Goal: Information Seeking & Learning: Learn about a topic

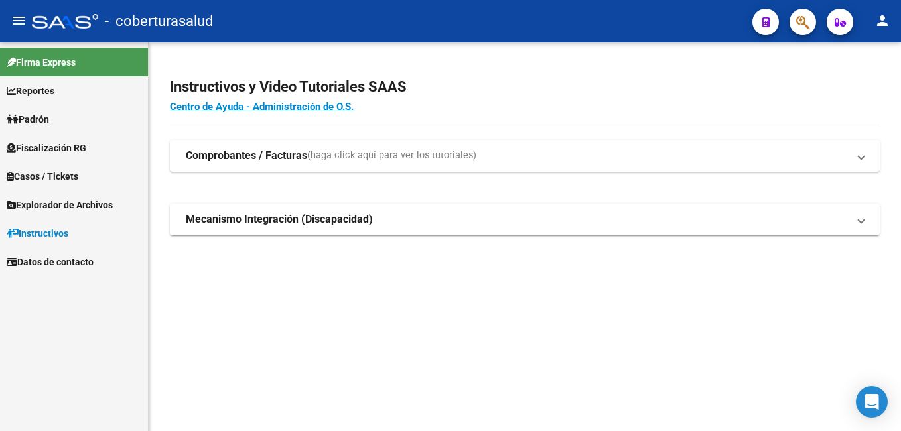
click at [61, 152] on span "Fiscalización RG" at bounding box center [47, 148] width 80 height 15
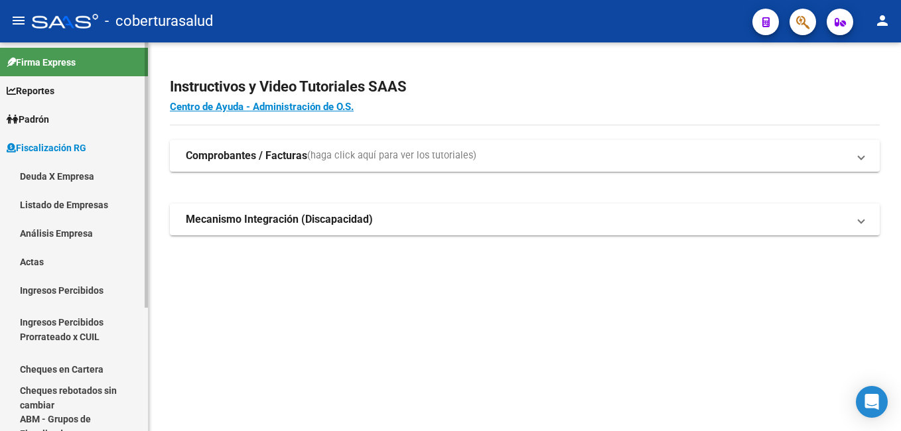
click at [52, 232] on link "Análisis Empresa" at bounding box center [74, 233] width 148 height 29
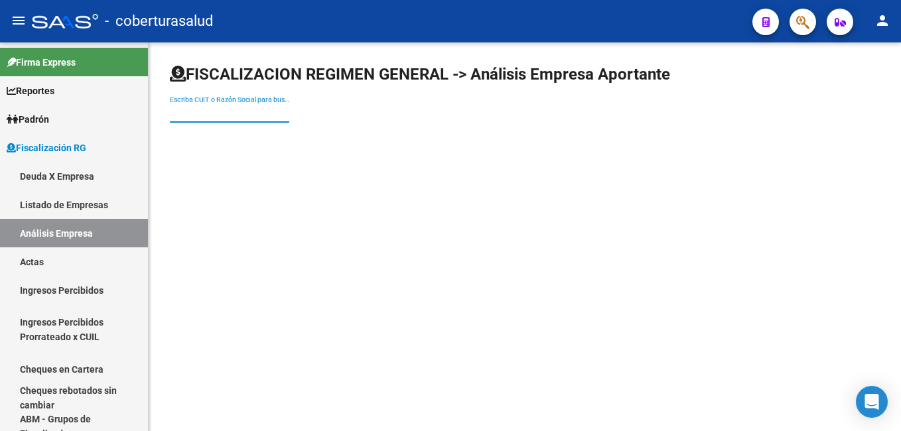
click at [202, 110] on input "Escriba CUIT o Razón Social para buscar" at bounding box center [229, 112] width 119 height 11
paste input "30711754160"
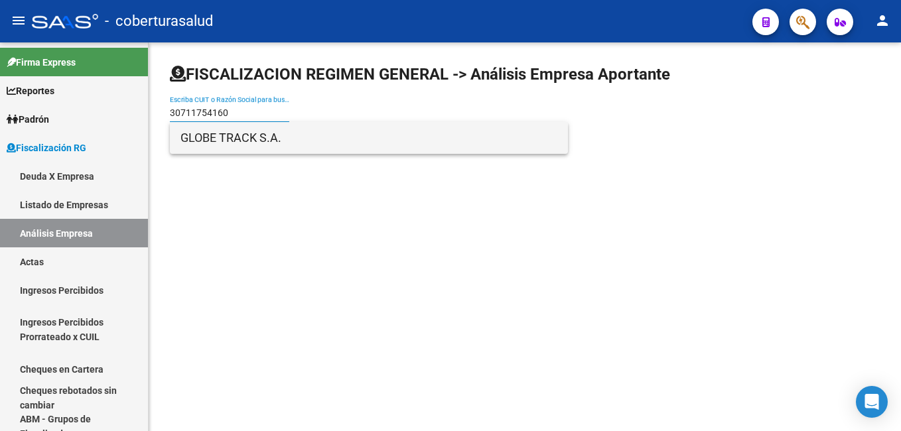
type input "30711754160"
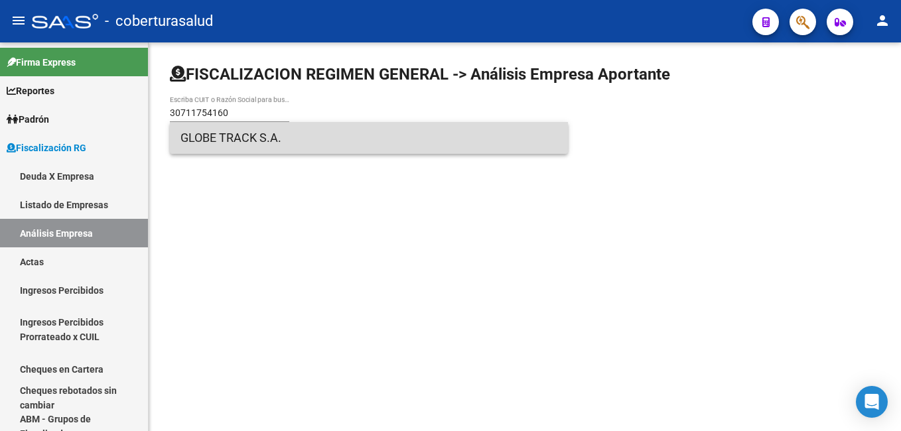
click at [220, 140] on span "GLOBE TRACK S.A." at bounding box center [368, 138] width 377 height 32
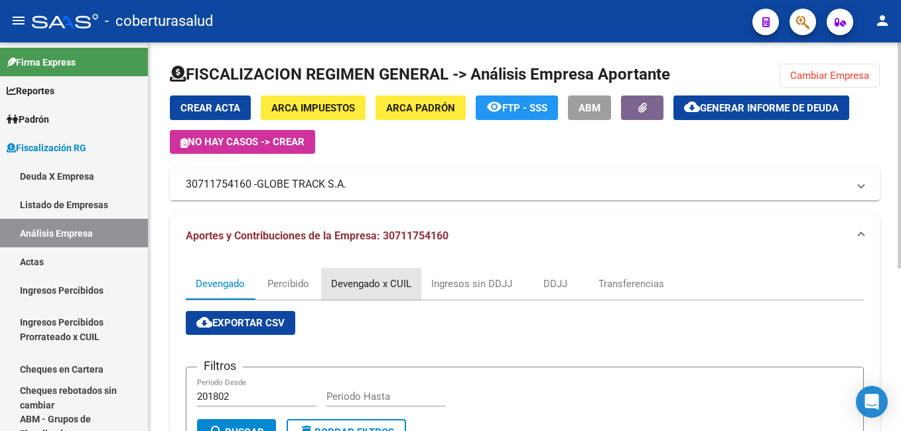
click at [376, 285] on div "Devengado x CUIL" at bounding box center [371, 284] width 80 height 15
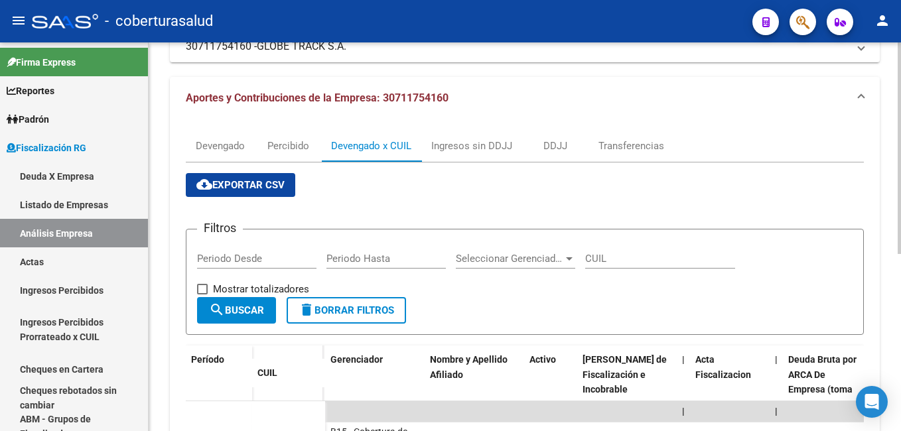
scroll to position [127, 0]
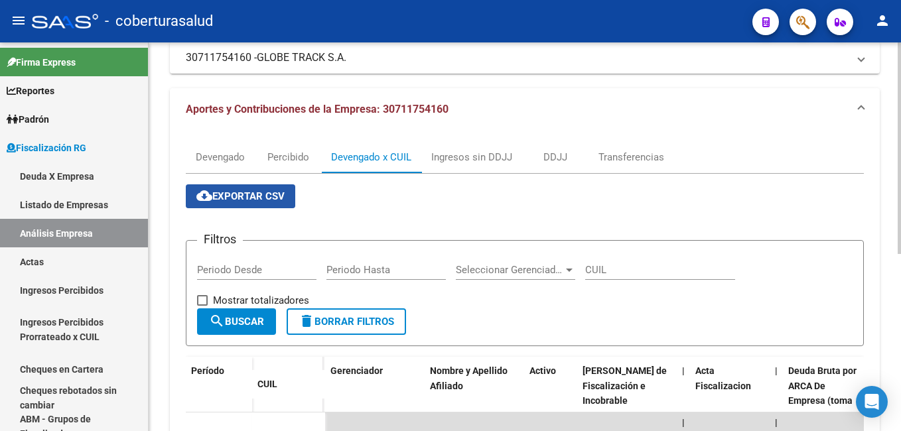
click at [244, 194] on span "cloud_download Exportar CSV" at bounding box center [240, 196] width 88 height 12
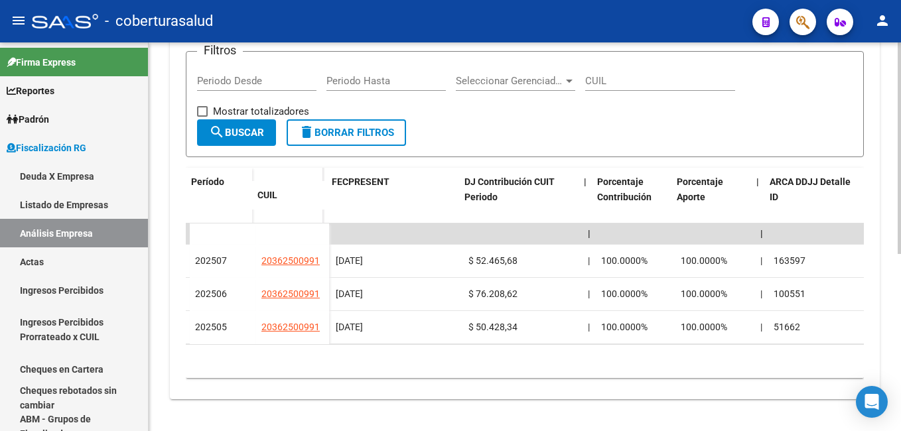
scroll to position [0, 3541]
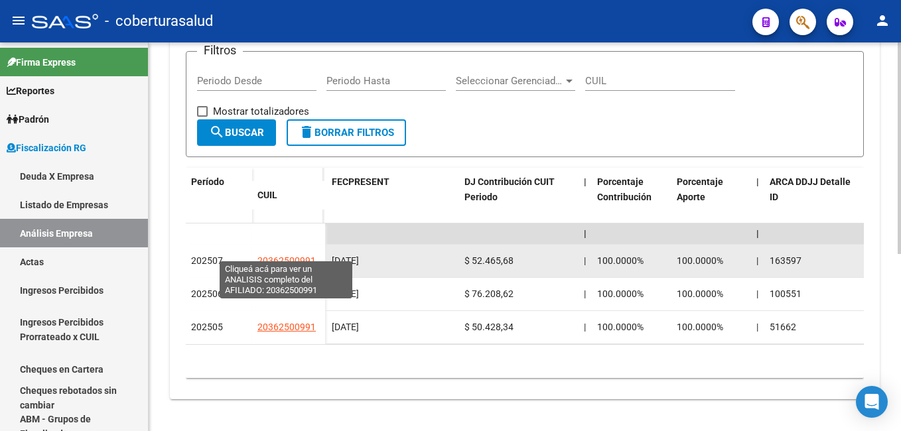
click at [272, 255] on span "20362500991" at bounding box center [286, 260] width 58 height 11
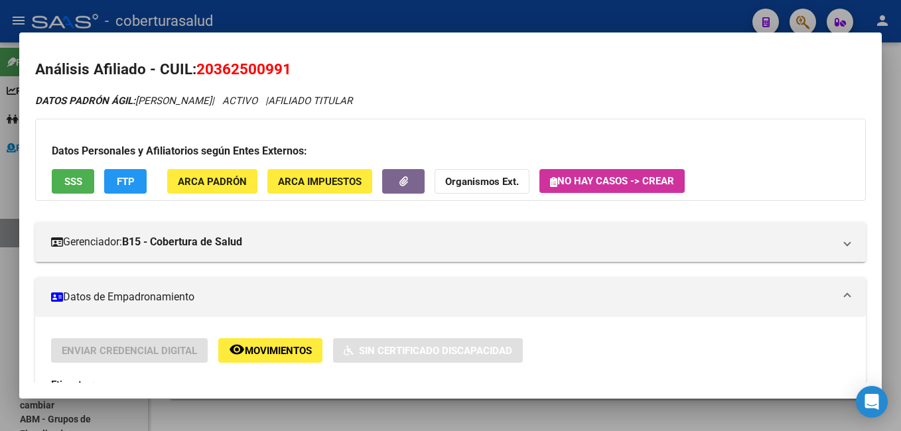
scroll to position [0, 0]
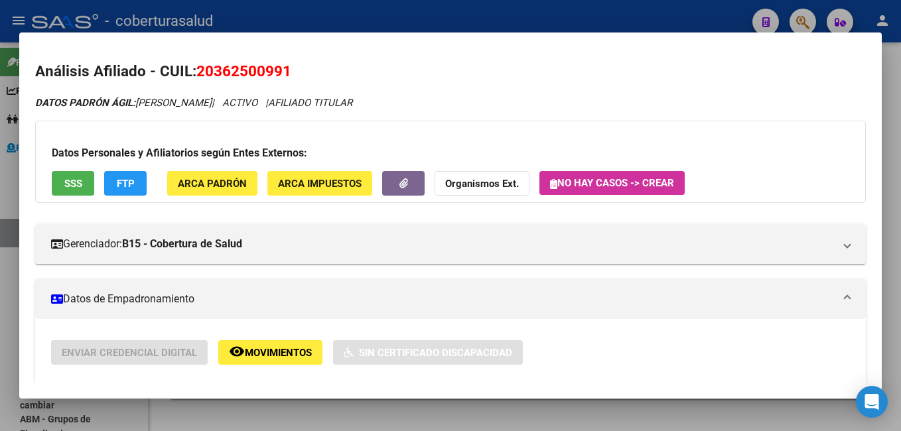
click at [832, 64] on h2 "Análisis Afiliado - CUIL: 20362500991" at bounding box center [450, 71] width 831 height 23
click at [899, 123] on div at bounding box center [450, 215] width 901 height 431
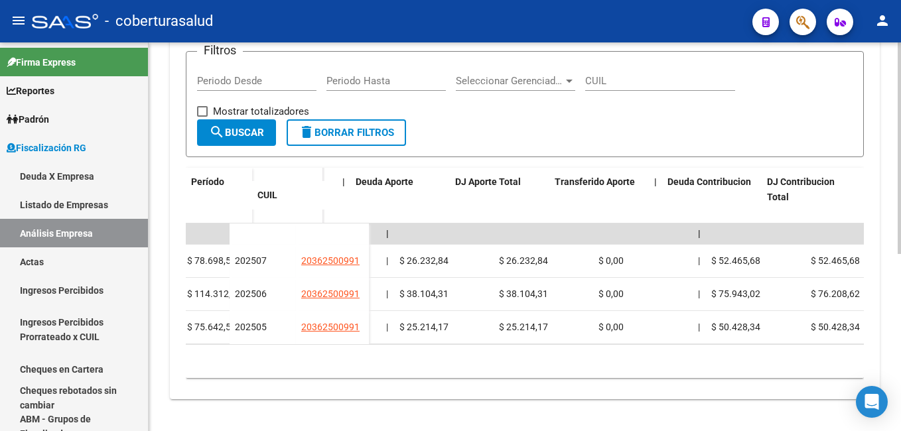
scroll to position [0, 895]
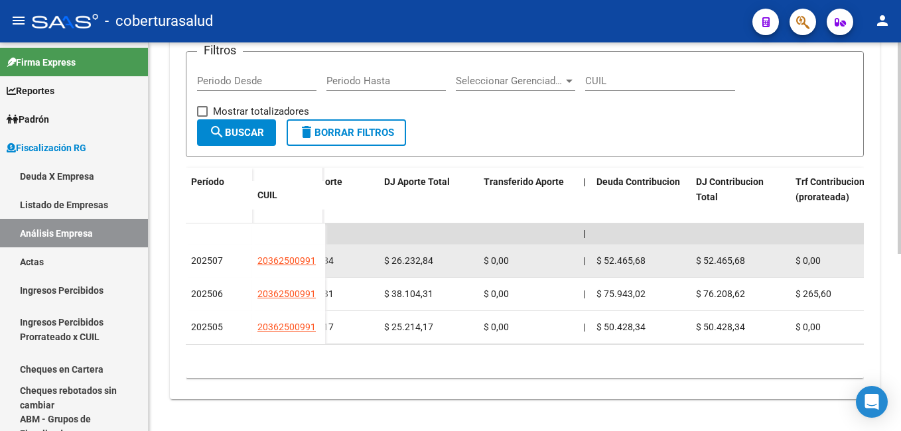
click at [207, 255] on span "202507" at bounding box center [207, 260] width 32 height 11
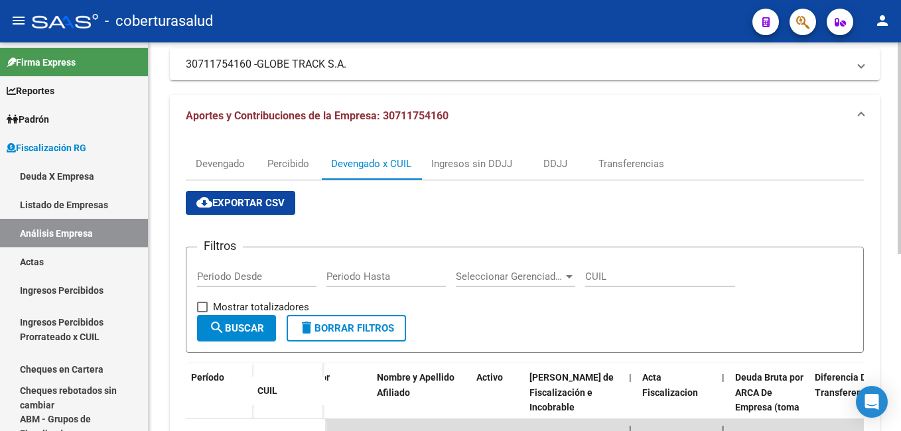
scroll to position [60, 0]
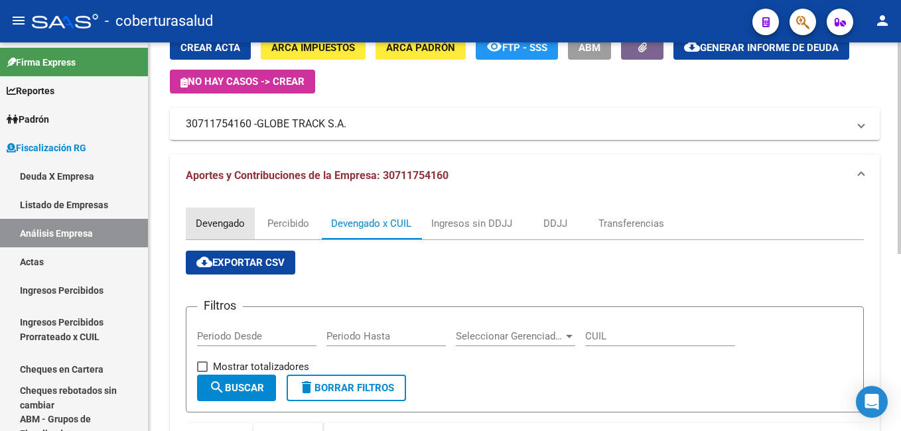
click at [212, 232] on div "Devengado" at bounding box center [220, 224] width 69 height 32
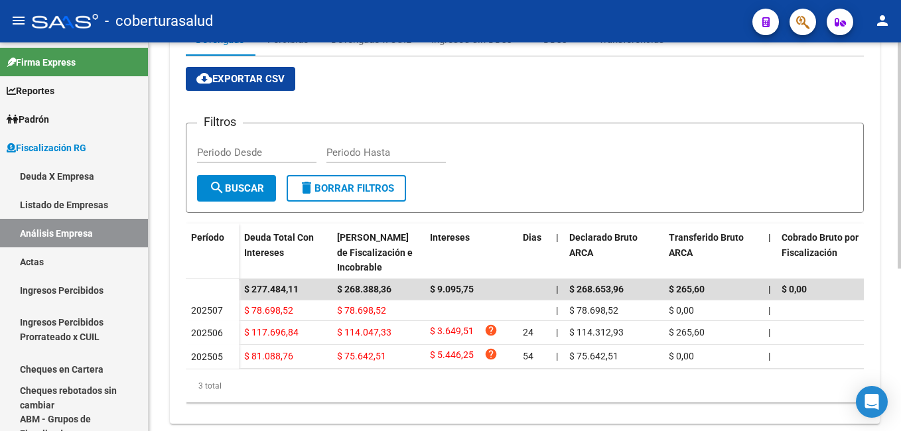
scroll to position [265, 0]
